Goal: Task Accomplishment & Management: Manage account settings

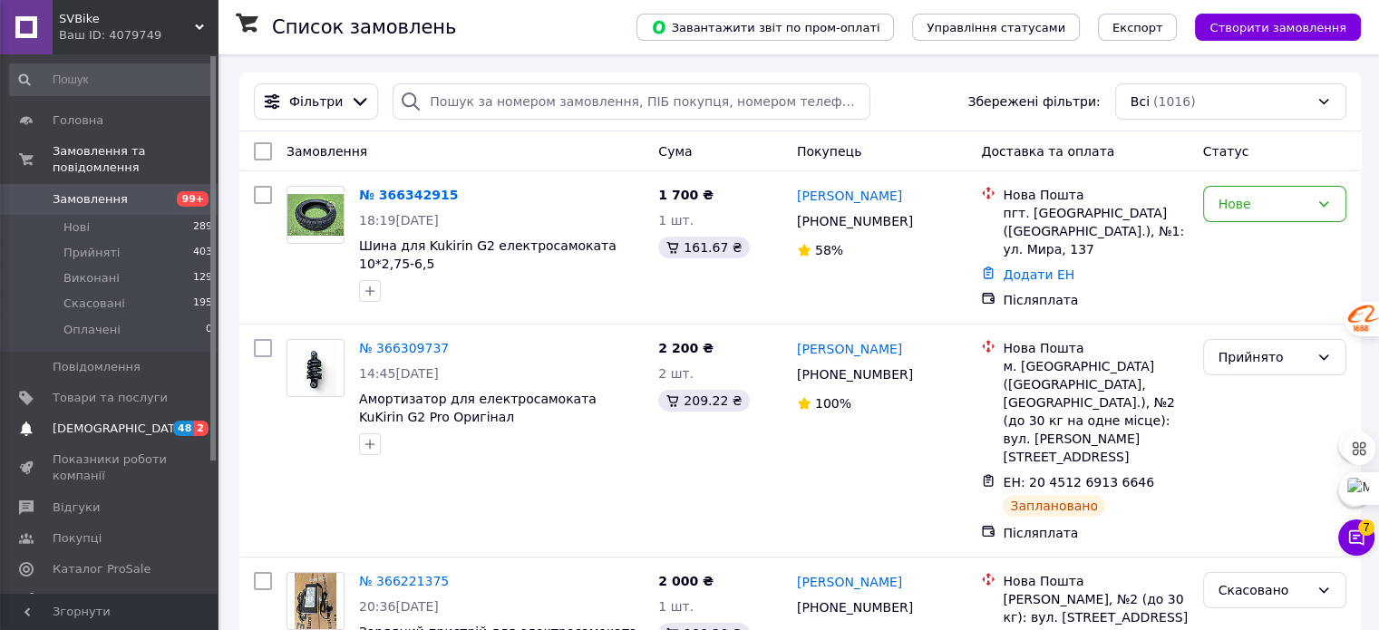
click at [72, 421] on span "[DEMOGRAPHIC_DATA]" at bounding box center [120, 429] width 134 height 16
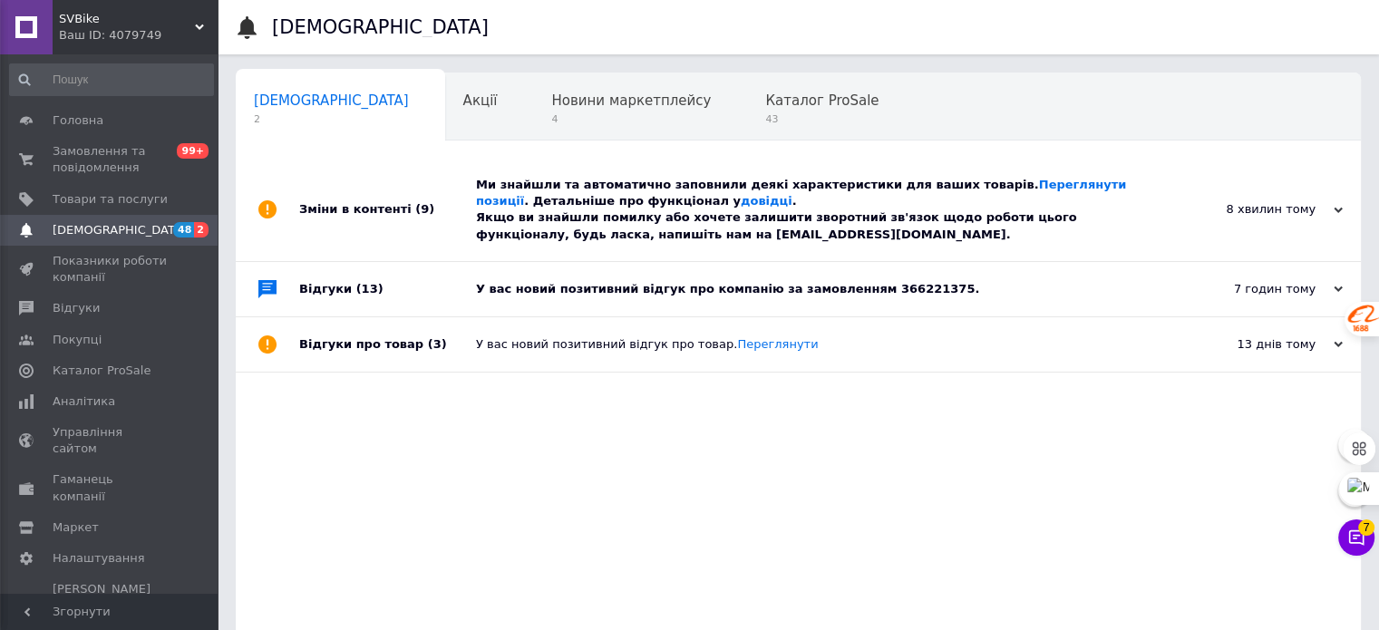
click at [319, 293] on div "Відгуки (13)" at bounding box center [387, 289] width 177 height 54
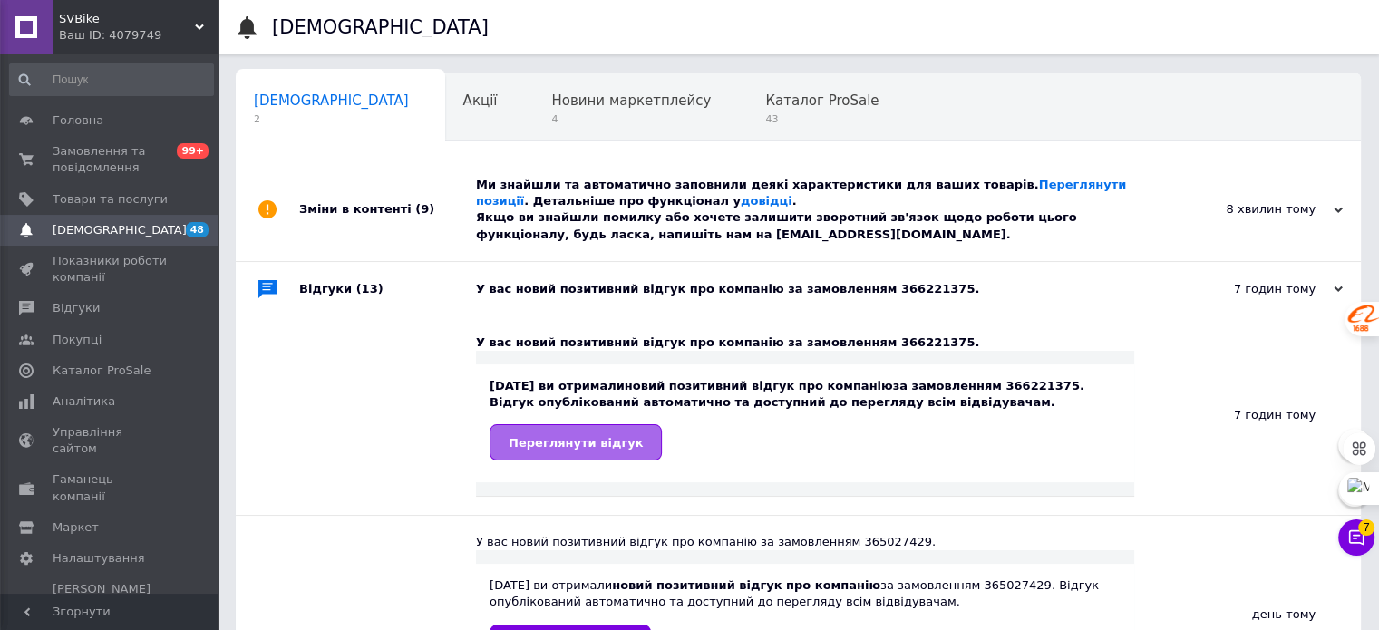
click at [577, 445] on span "Переглянути відгук" at bounding box center [576, 443] width 134 height 14
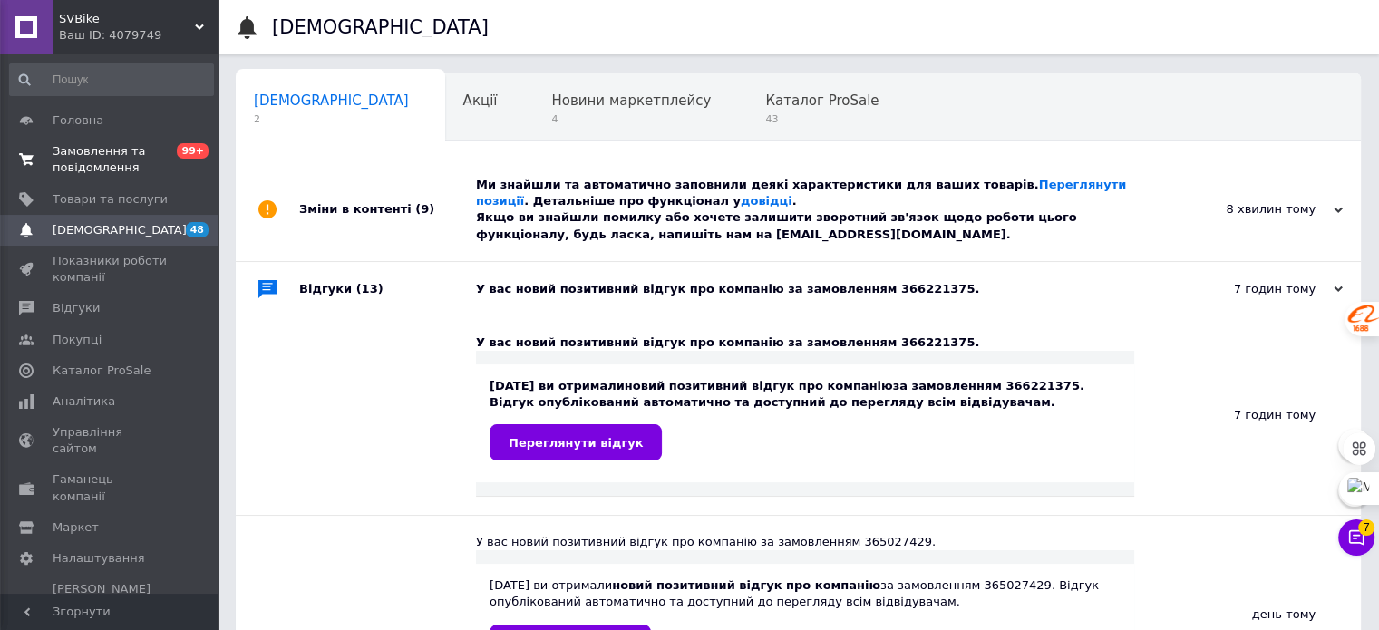
click at [93, 154] on span "Замовлення та повідомлення" at bounding box center [110, 159] width 115 height 33
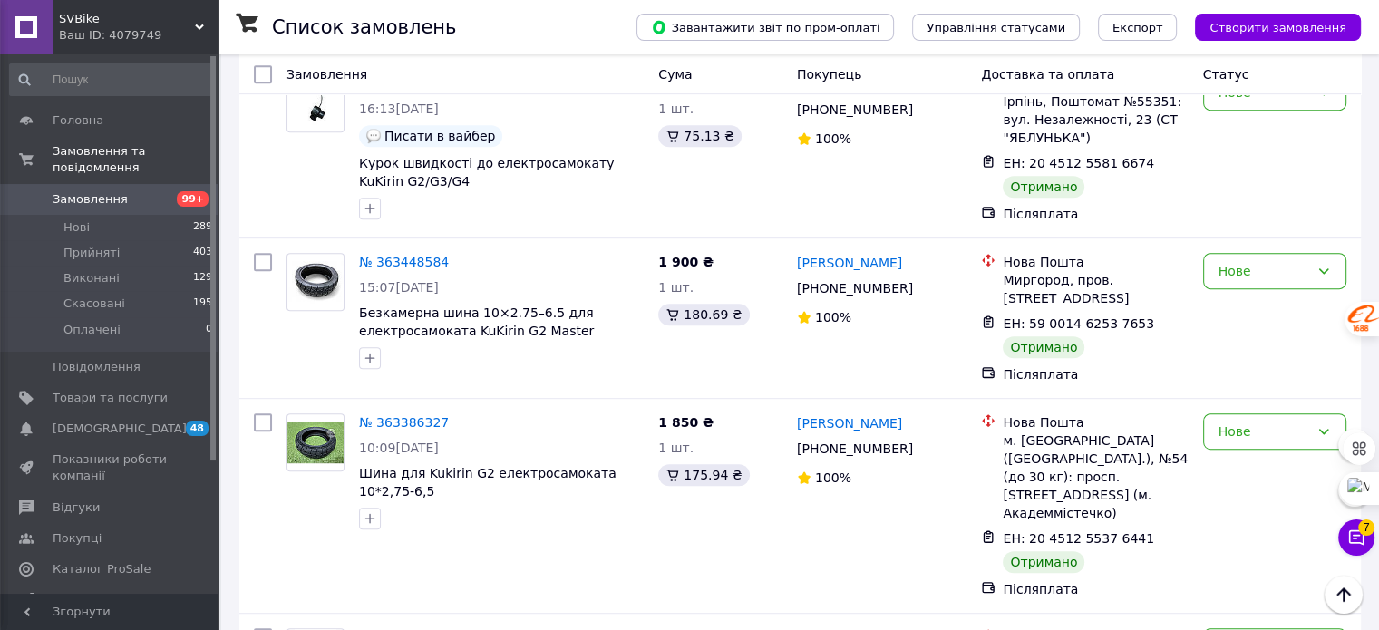
scroll to position [7850, 0]
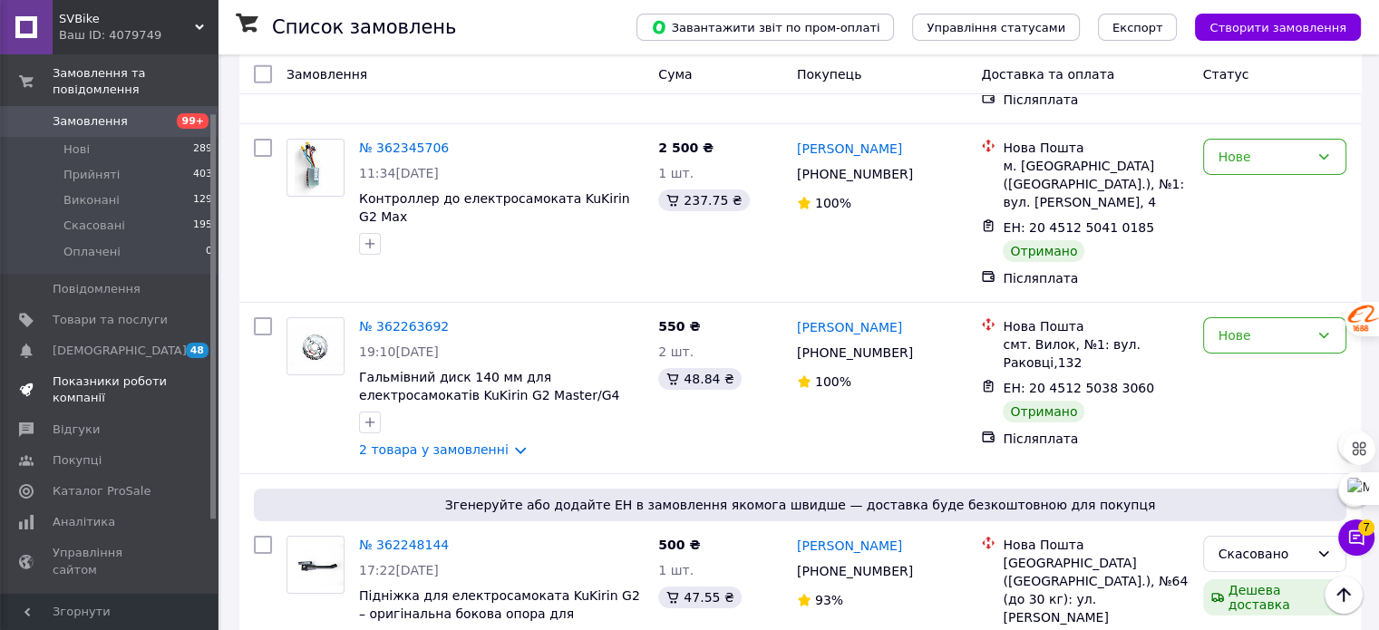
scroll to position [176, 0]
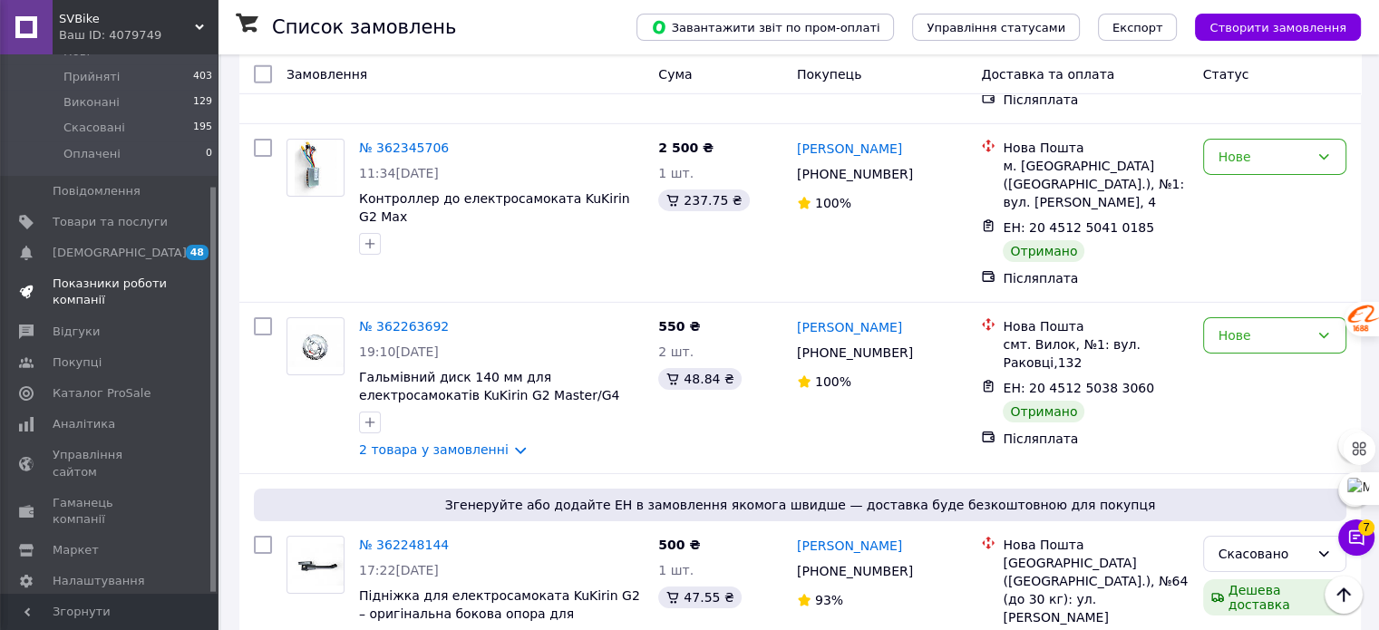
click at [91, 276] on span "Показники роботи компанії" at bounding box center [110, 292] width 115 height 33
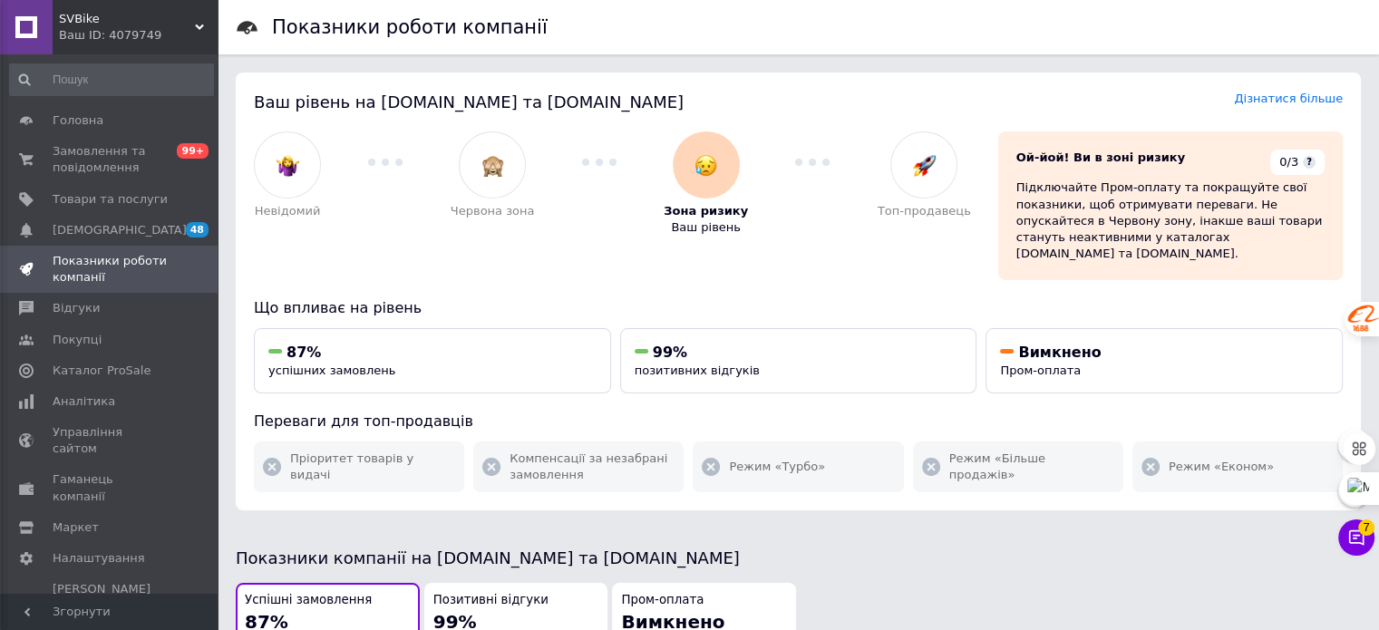
scroll to position [181, 0]
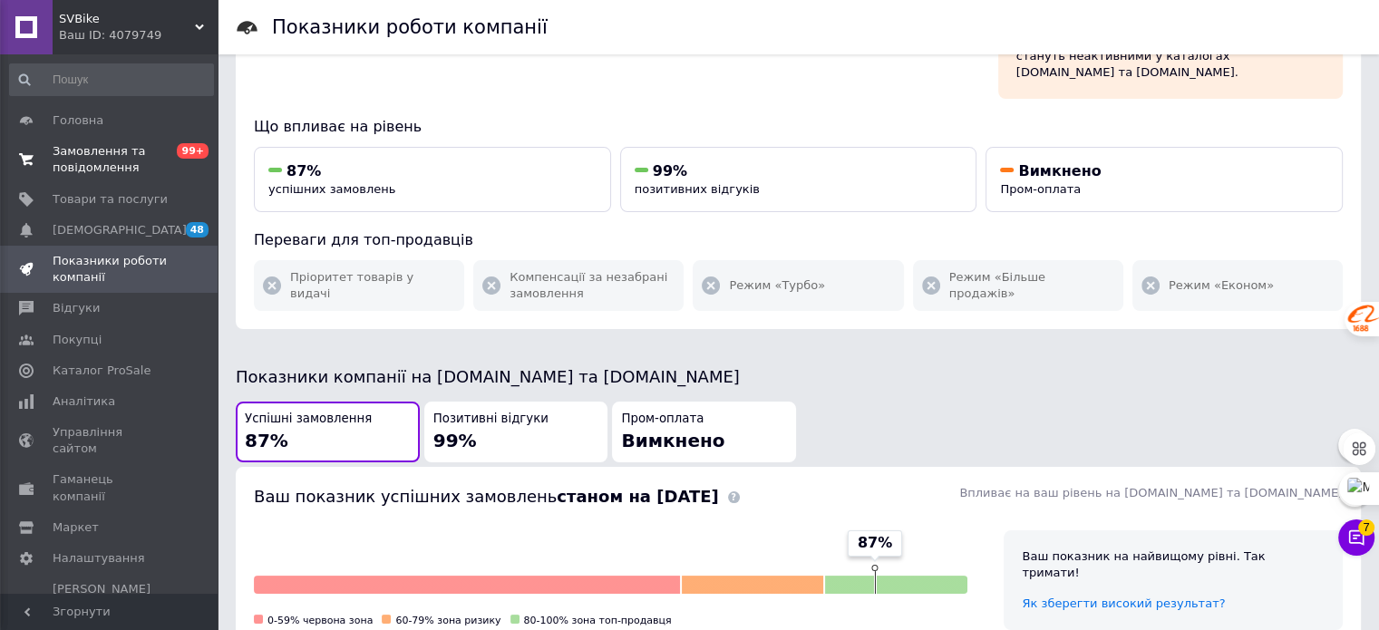
click at [128, 148] on span "Замовлення та повідомлення" at bounding box center [110, 159] width 115 height 33
